Goal: Task Accomplishment & Management: Manage account settings

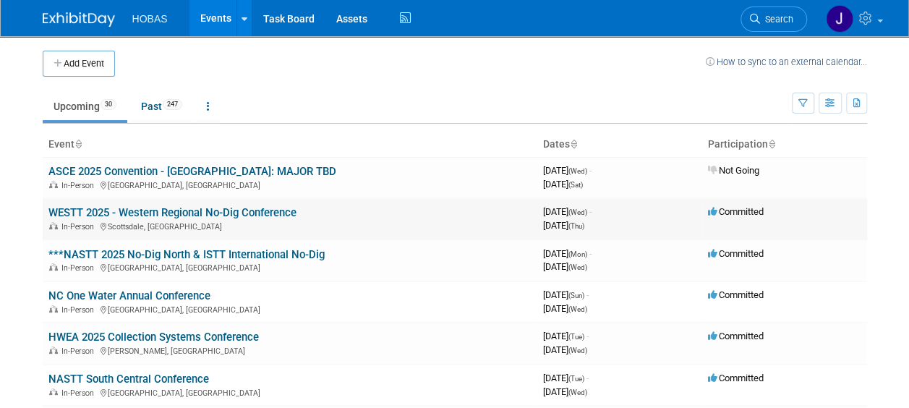
click at [253, 211] on link "WESTT 2025 - Western Regional No-Dig Conference" at bounding box center [172, 212] width 248 height 13
click at [246, 249] on link "***NASTT 2025 No-Dig North & ISTT International No-Dig" at bounding box center [186, 254] width 276 height 13
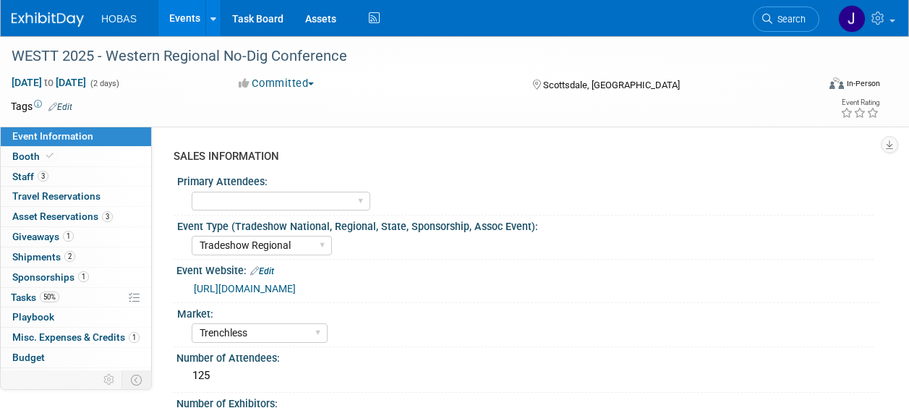
select select "Tradeshow Regional"
select select "Trenchless"
select select "Exhibiting and Sponsoring"
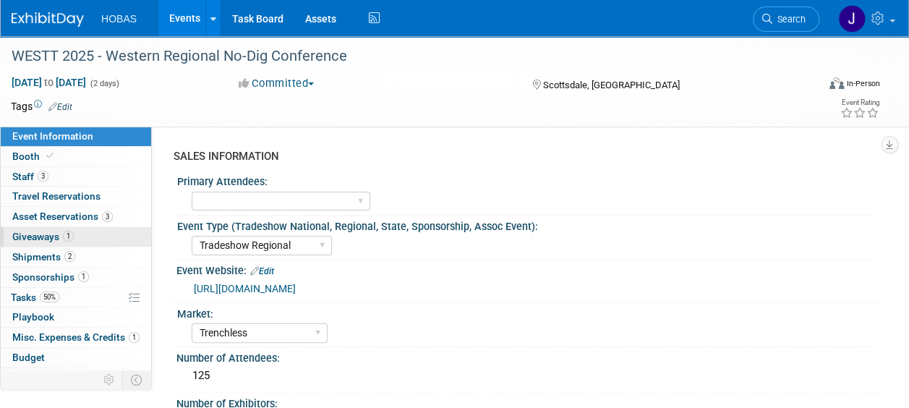
click at [45, 233] on span "Giveaways 1" at bounding box center [42, 237] width 61 height 12
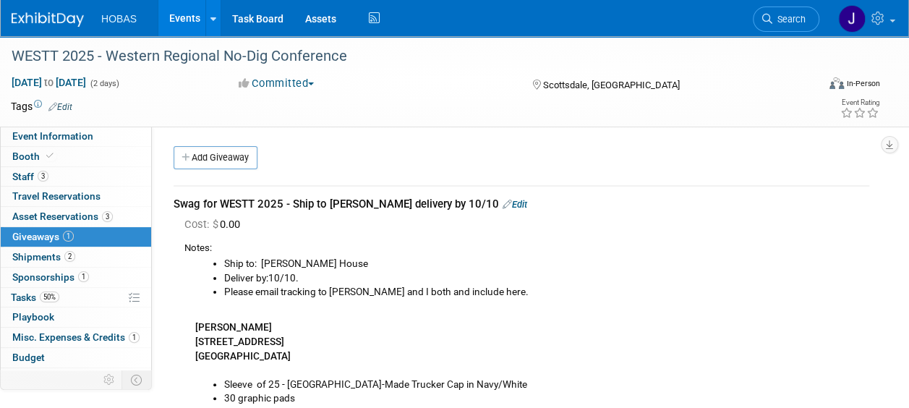
click at [502, 208] on link "Edit" at bounding box center [514, 204] width 25 height 11
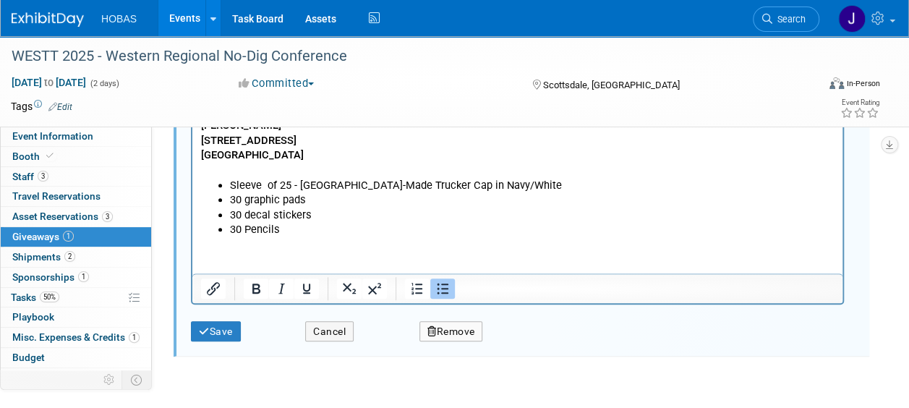
scroll to position [473, 0]
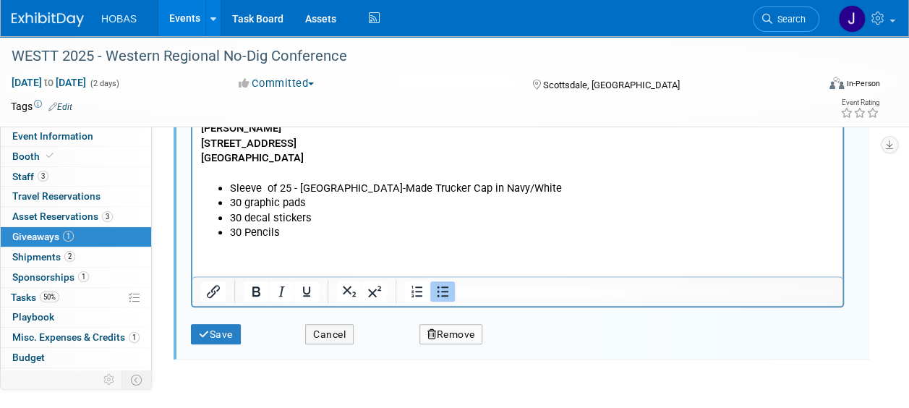
click at [283, 239] on html "Ship to: Tom Furie's House Deliver by:10/10. Please email tracking to Tom and I…" at bounding box center [517, 147] width 650 height 184
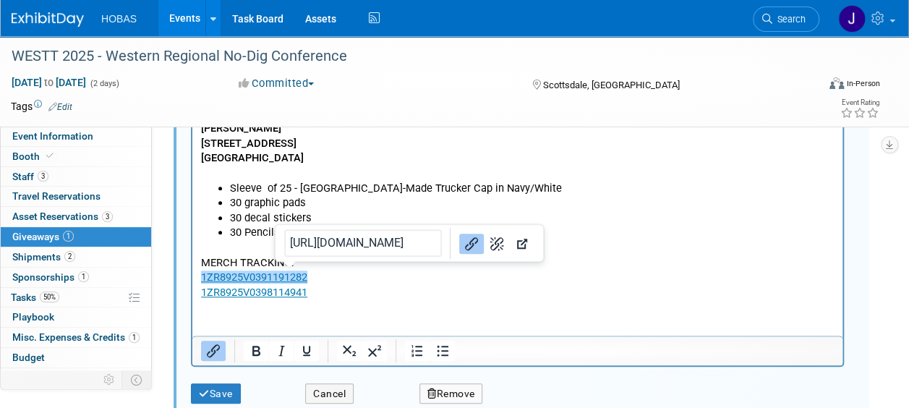
drag, startPoint x: 315, startPoint y: 296, endPoint x: 256, endPoint y: 273, distance: 63.6
click at [256, 273] on body "Ship to: Tom Furie's House Deliver by:10/10. Please email tracking to Tom and I…" at bounding box center [517, 180] width 635 height 238
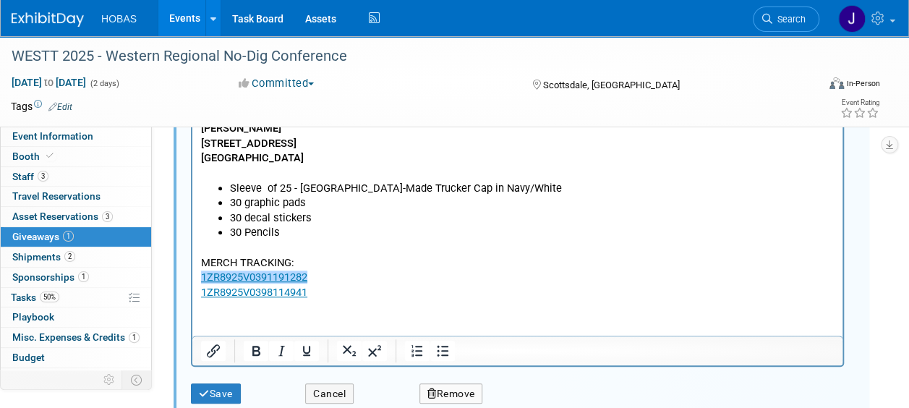
drag, startPoint x: 312, startPoint y: 290, endPoint x: 198, endPoint y: 277, distance: 114.2
click at [198, 277] on html "Ship to: Tom Furie's House Deliver by:10/10. Please email tracking to Tom and I…" at bounding box center [517, 177] width 650 height 244
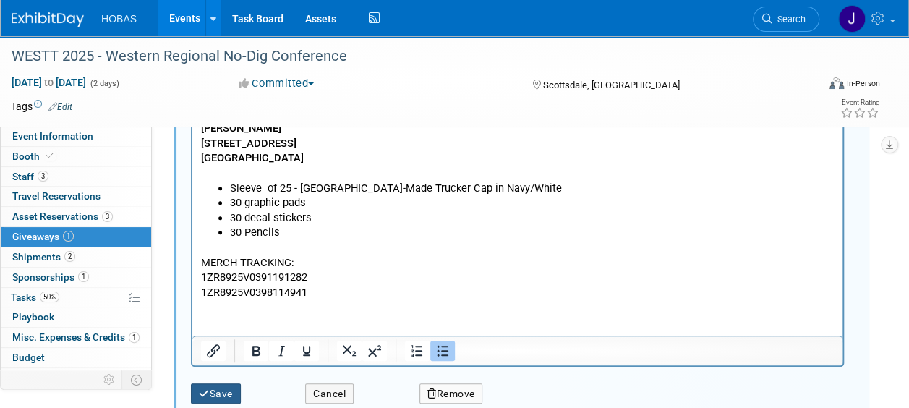
click at [217, 390] on button "Save" at bounding box center [216, 393] width 50 height 21
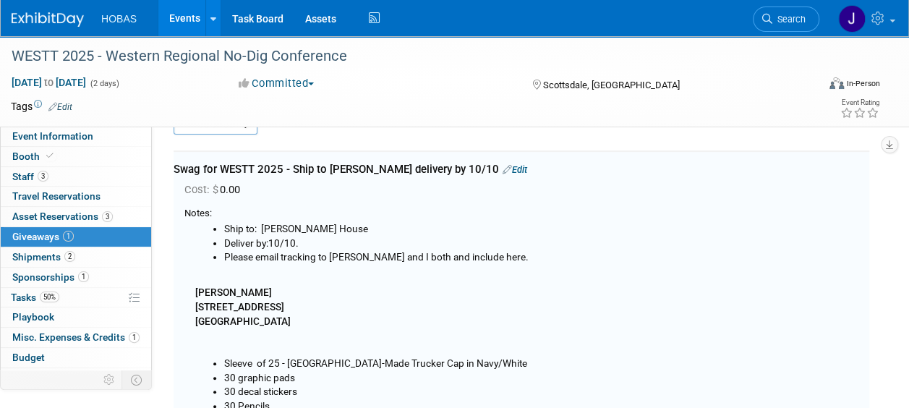
scroll to position [21, 0]
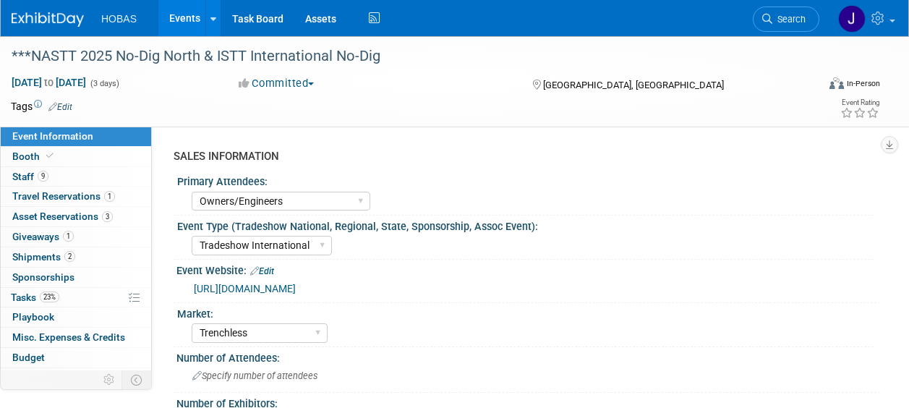
select select "Owners/Engineers"
select select "Tradeshow International"
select select "Trenchless"
select select "Exhibiting"
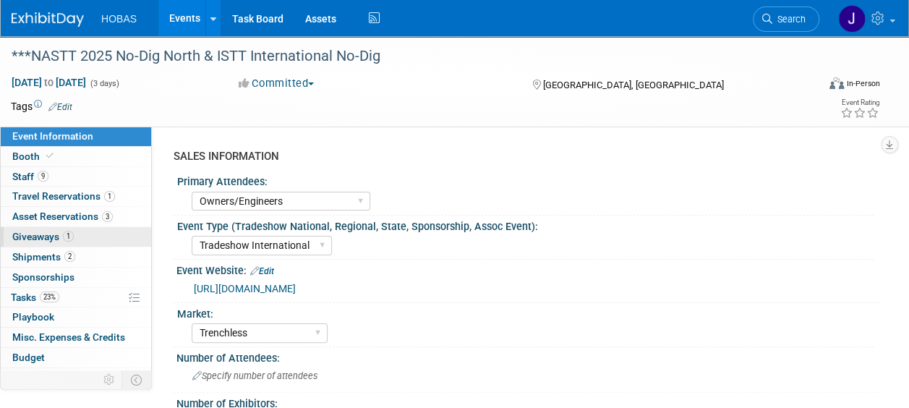
click at [31, 241] on span "Giveaways 1" at bounding box center [42, 237] width 61 height 12
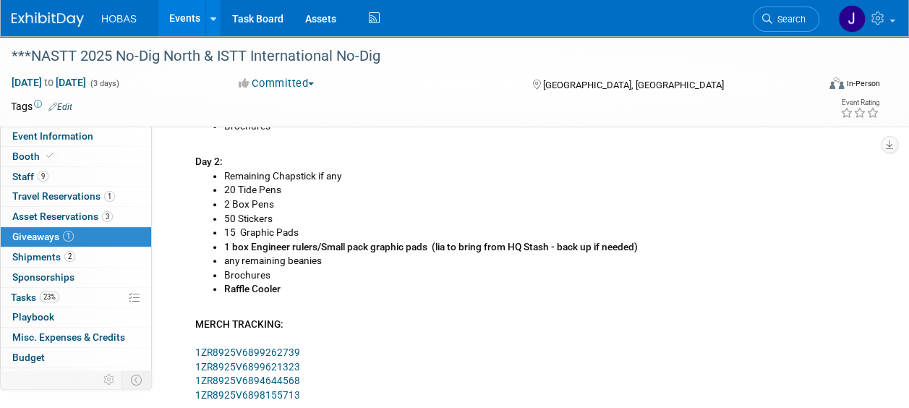
scroll to position [769, 0]
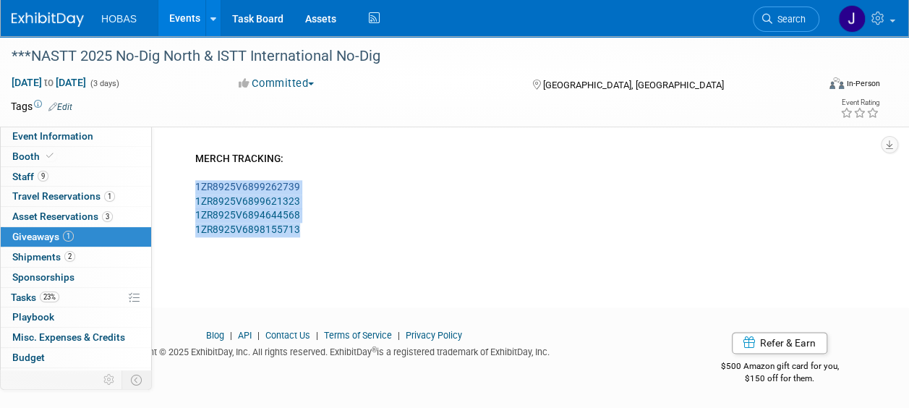
drag, startPoint x: 301, startPoint y: 228, endPoint x: 195, endPoint y: 180, distance: 116.1
copy div "1ZR8925V6899262739 1ZR8925V6899621323 1ZR8925V6894644568 1ZR8925V6898155713"
